Goal: Find specific page/section: Find specific page/section

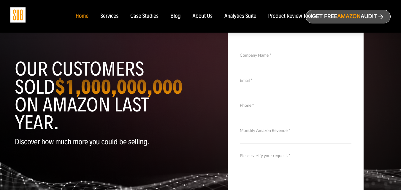
scroll to position [30, 0]
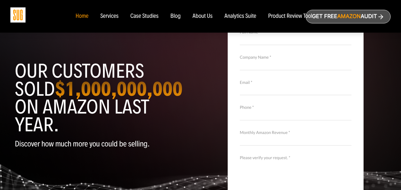
click at [109, 14] on div "Services" at bounding box center [109, 16] width 18 height 7
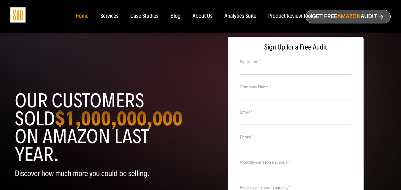
click at [301, 71] on input "Full Name *" at bounding box center [296, 69] width 112 height 10
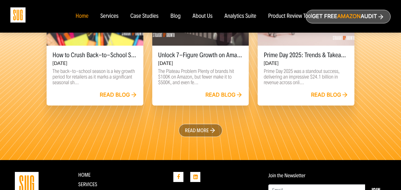
scroll to position [1436, 0]
